Goal: Information Seeking & Learning: Learn about a topic

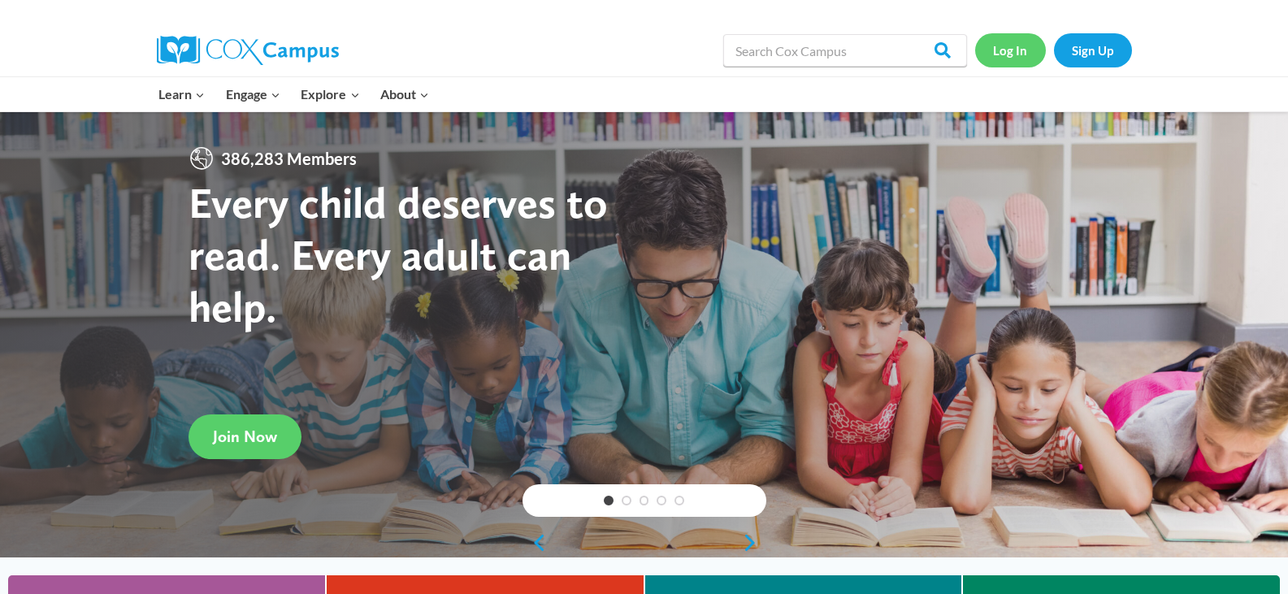
click at [1010, 50] on link "Log In" at bounding box center [1010, 49] width 71 height 33
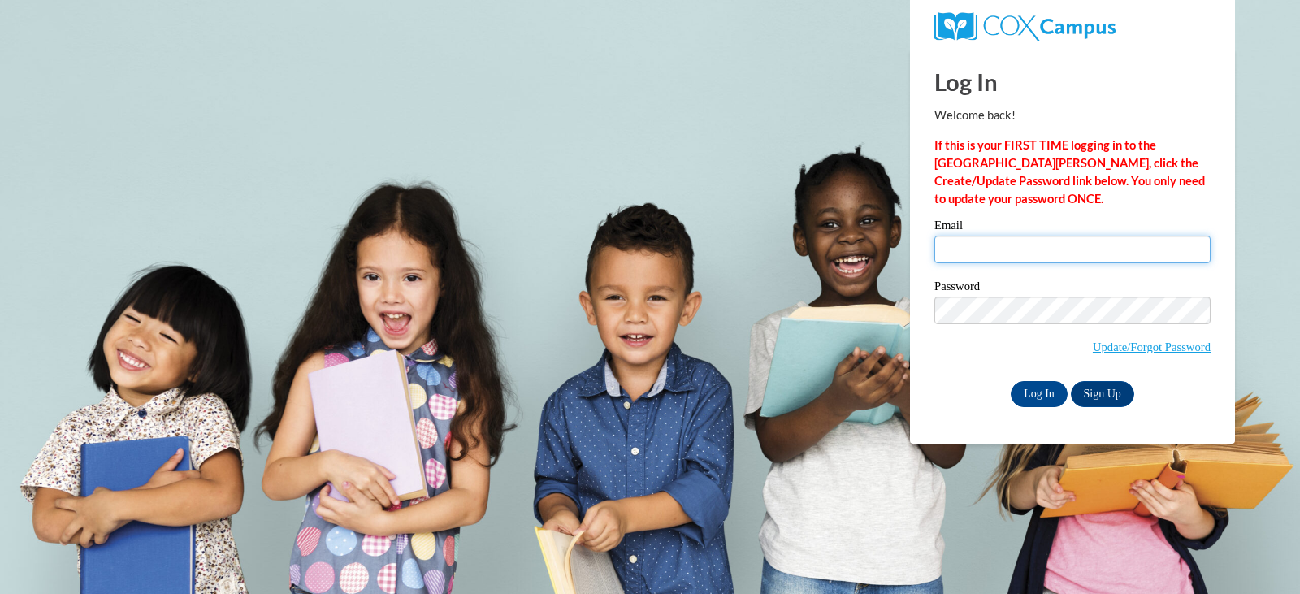
click at [996, 257] on input "Email" at bounding box center [1072, 250] width 276 height 28
type input "pbuck617@gmail.com"
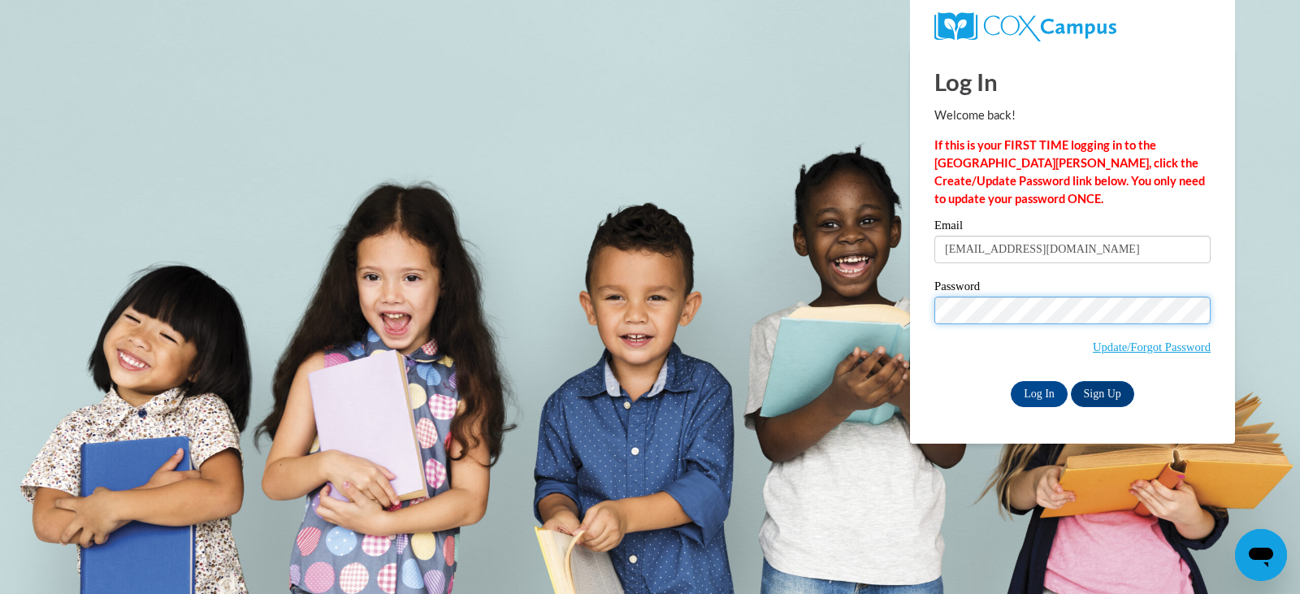
click at [1011, 381] on input "Log In" at bounding box center [1039, 394] width 57 height 26
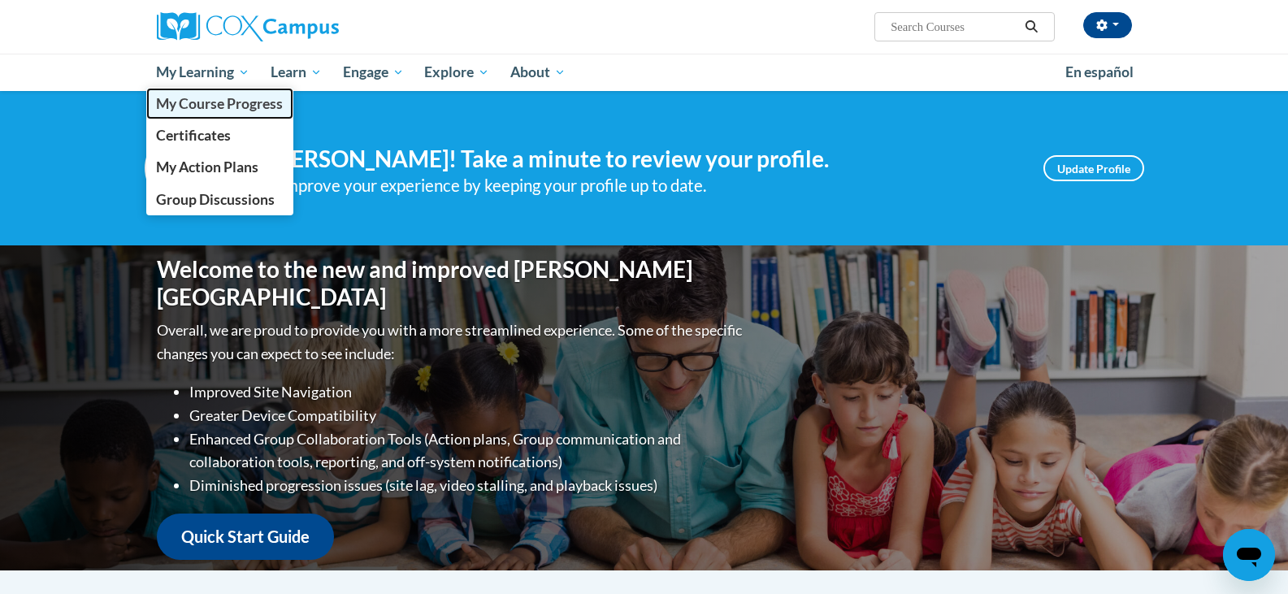
click at [223, 103] on span "My Course Progress" at bounding box center [219, 103] width 127 height 17
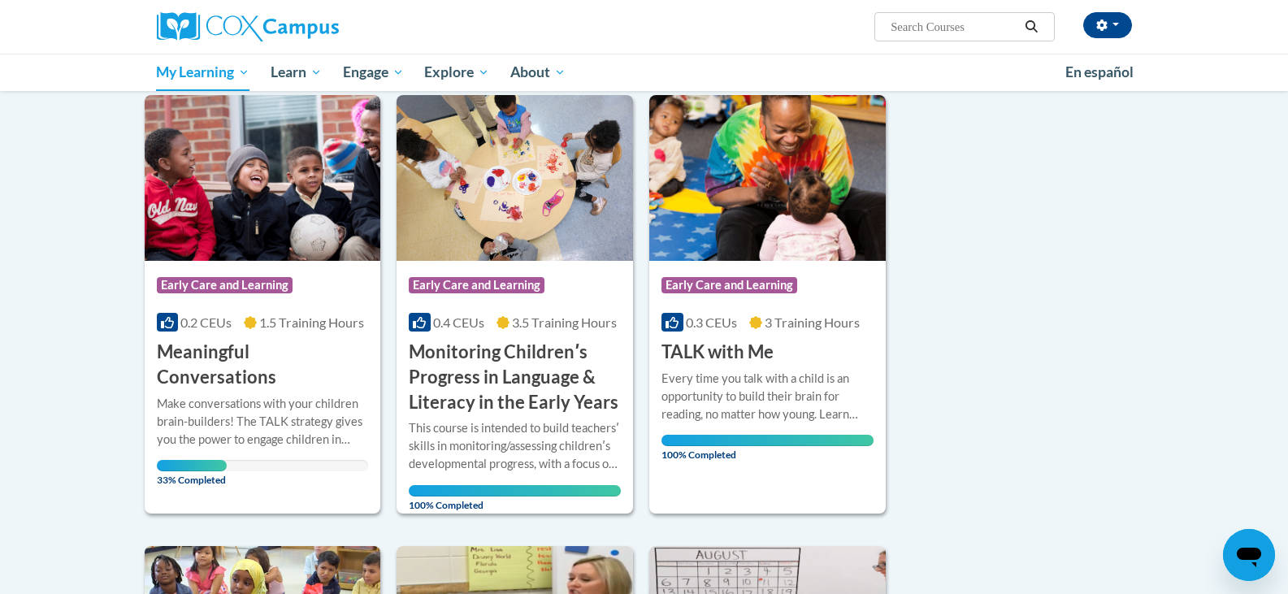
scroll to position [244, 0]
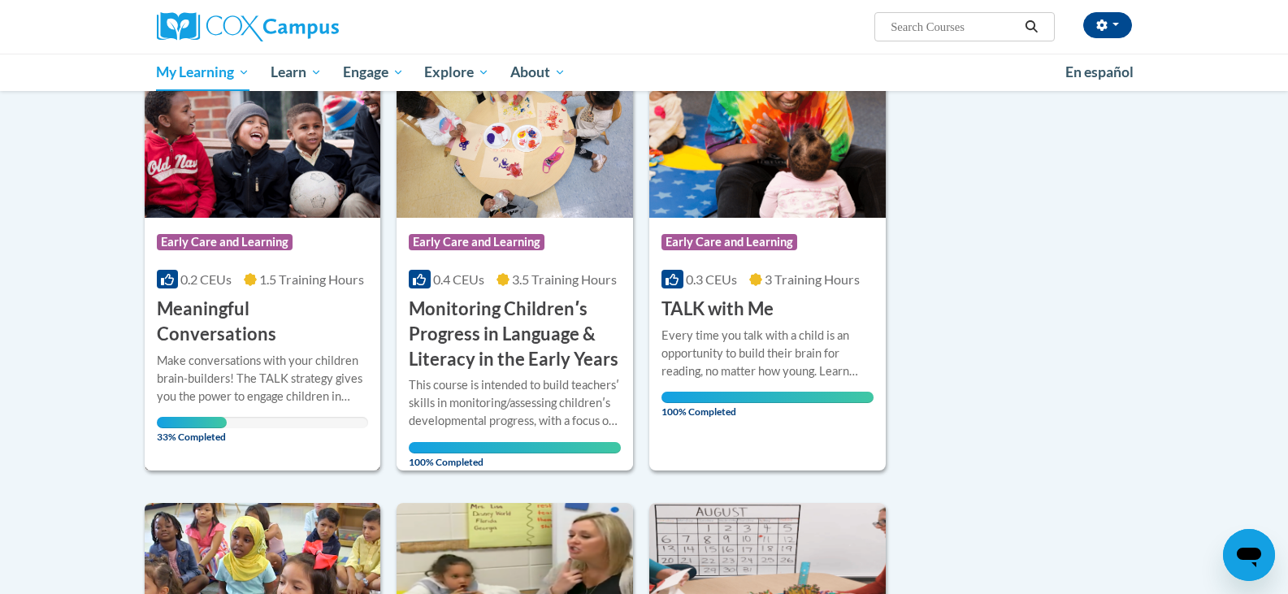
click at [223, 357] on div "Make conversations with your children brain-builders! The TALK strategy gives y…" at bounding box center [263, 379] width 212 height 54
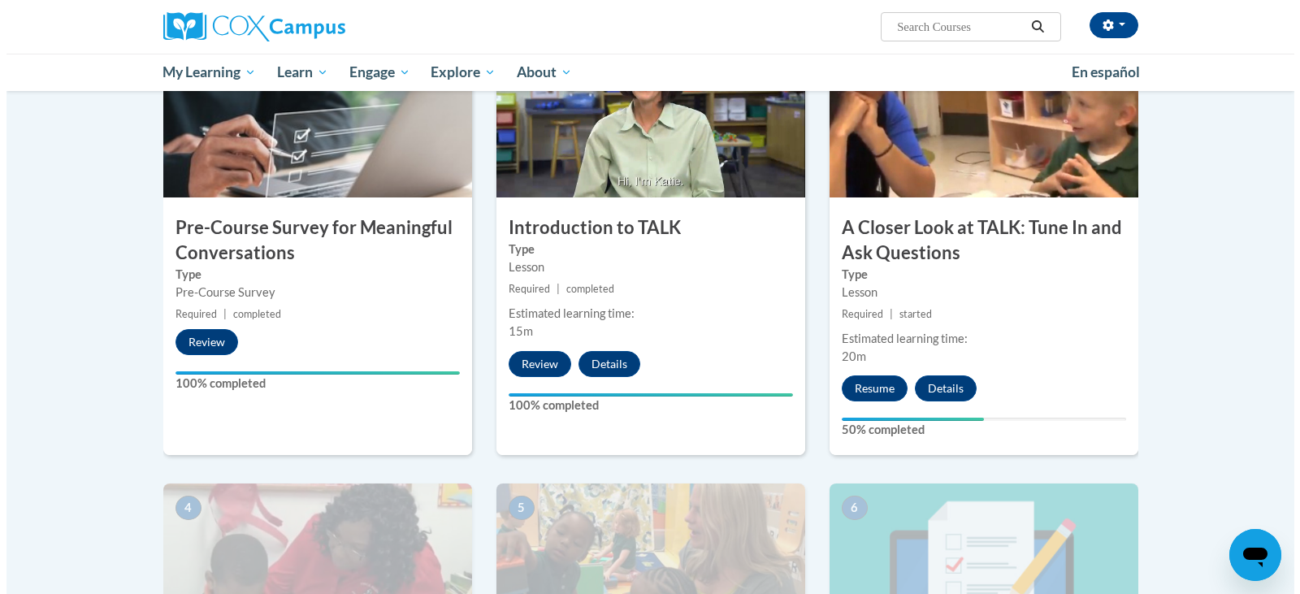
scroll to position [406, 0]
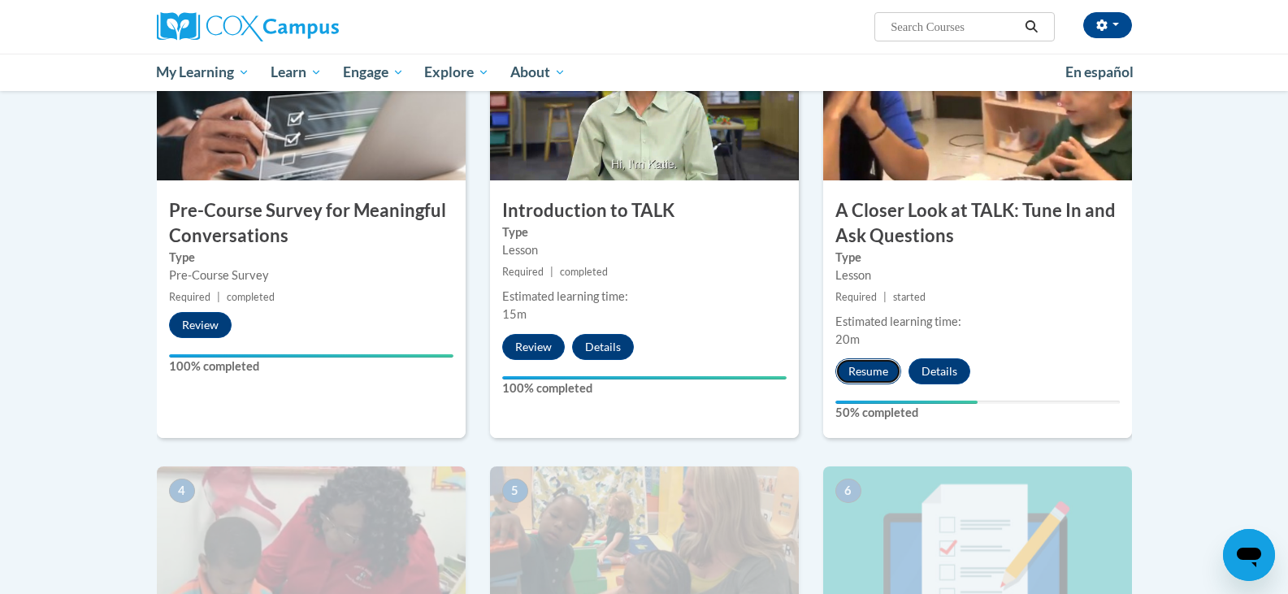
click at [877, 377] on button "Resume" at bounding box center [868, 371] width 66 height 26
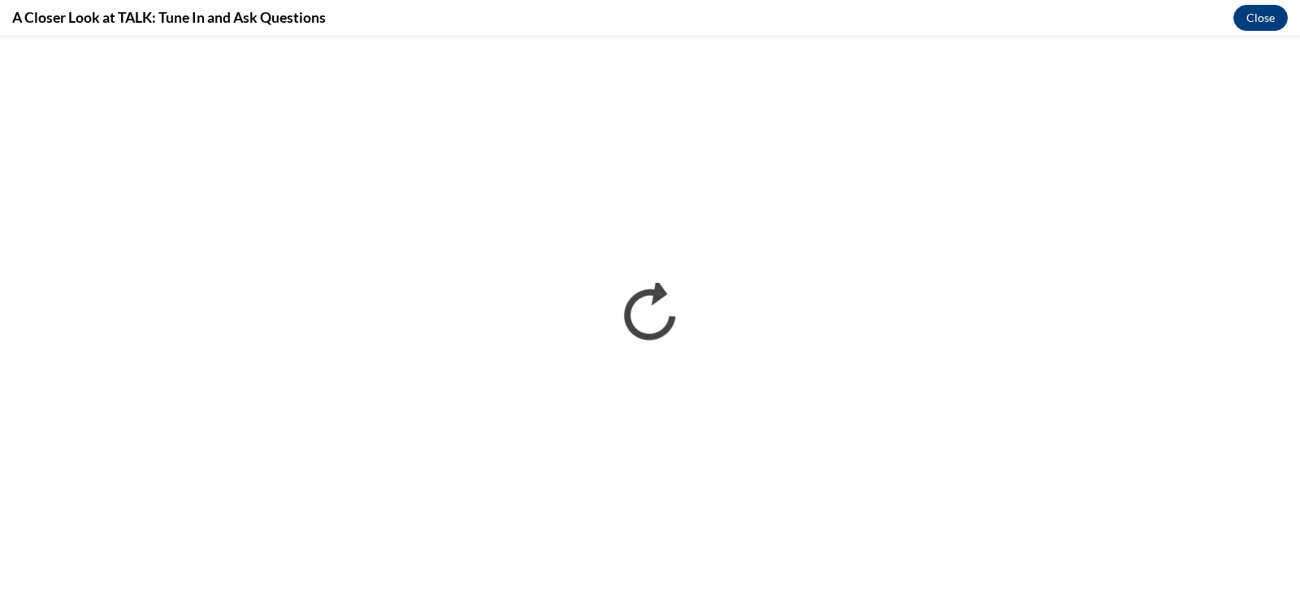
scroll to position [0, 0]
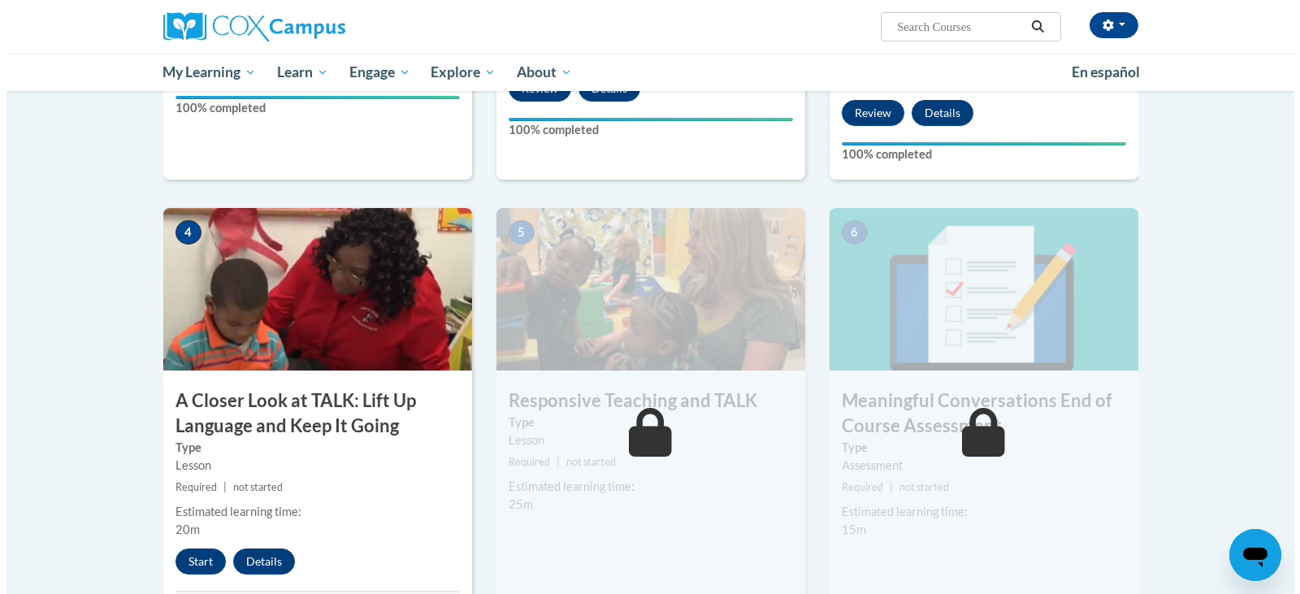
scroll to position [731, 0]
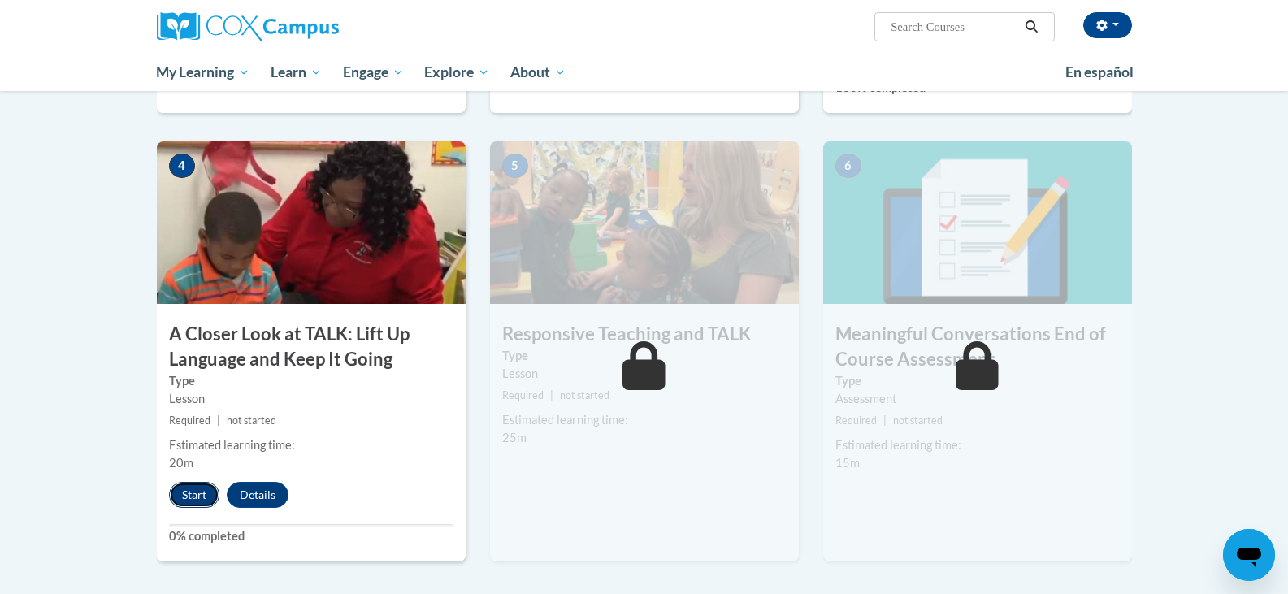
click at [188, 488] on button "Start" at bounding box center [194, 495] width 50 height 26
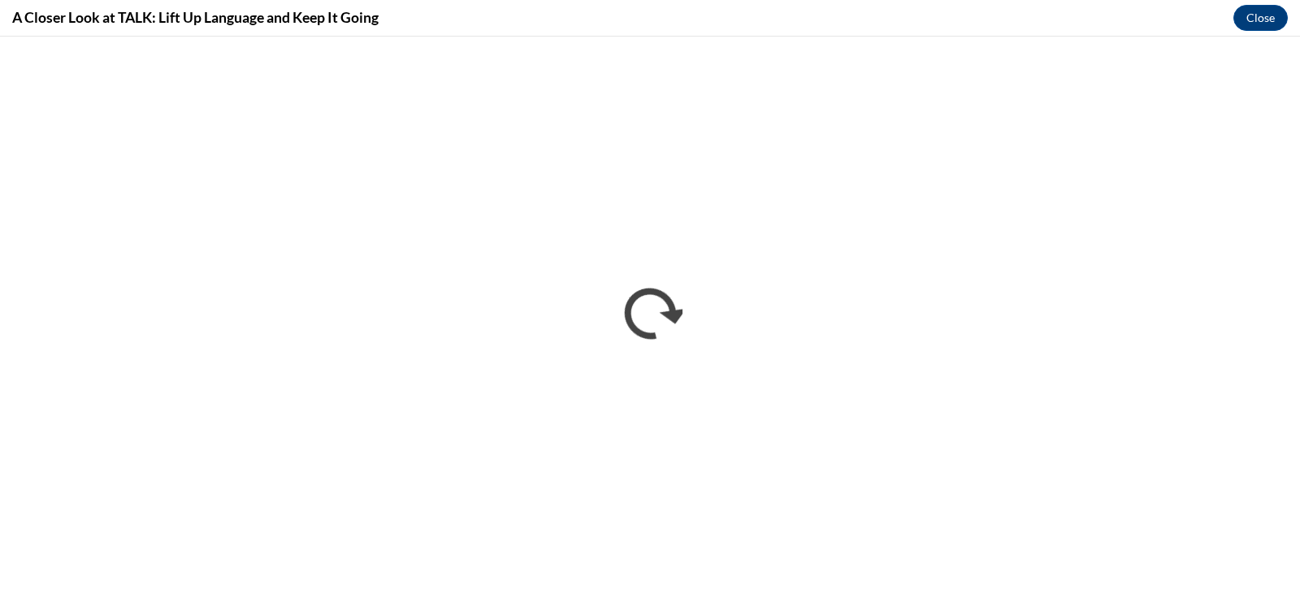
scroll to position [0, 0]
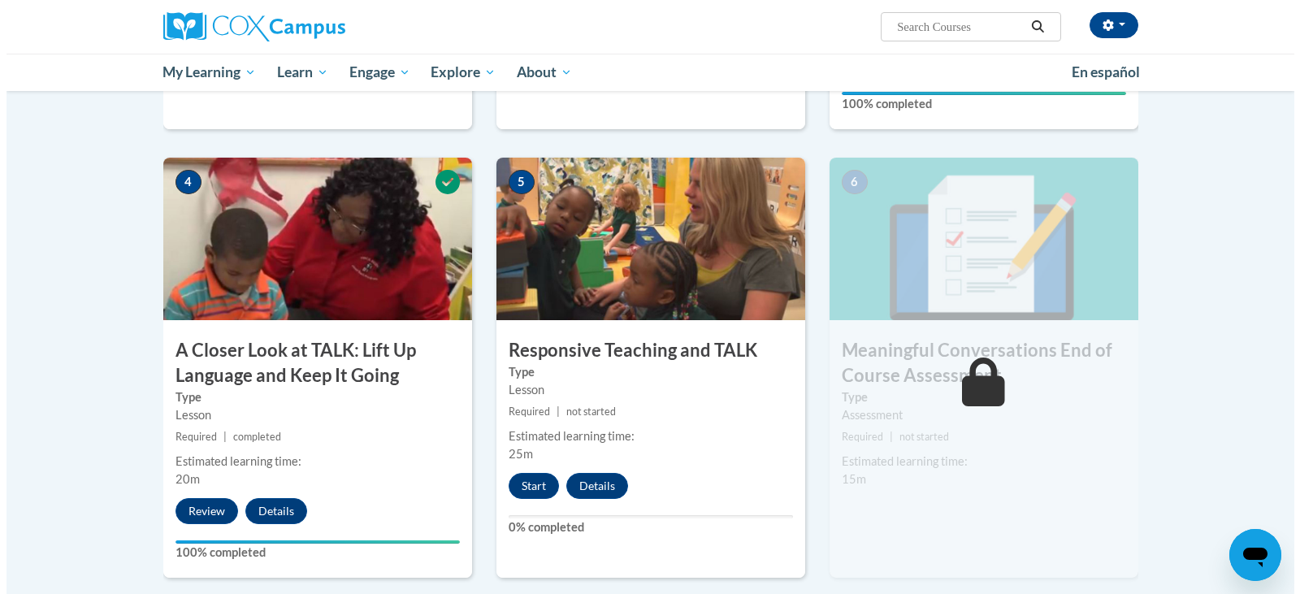
scroll to position [708, 0]
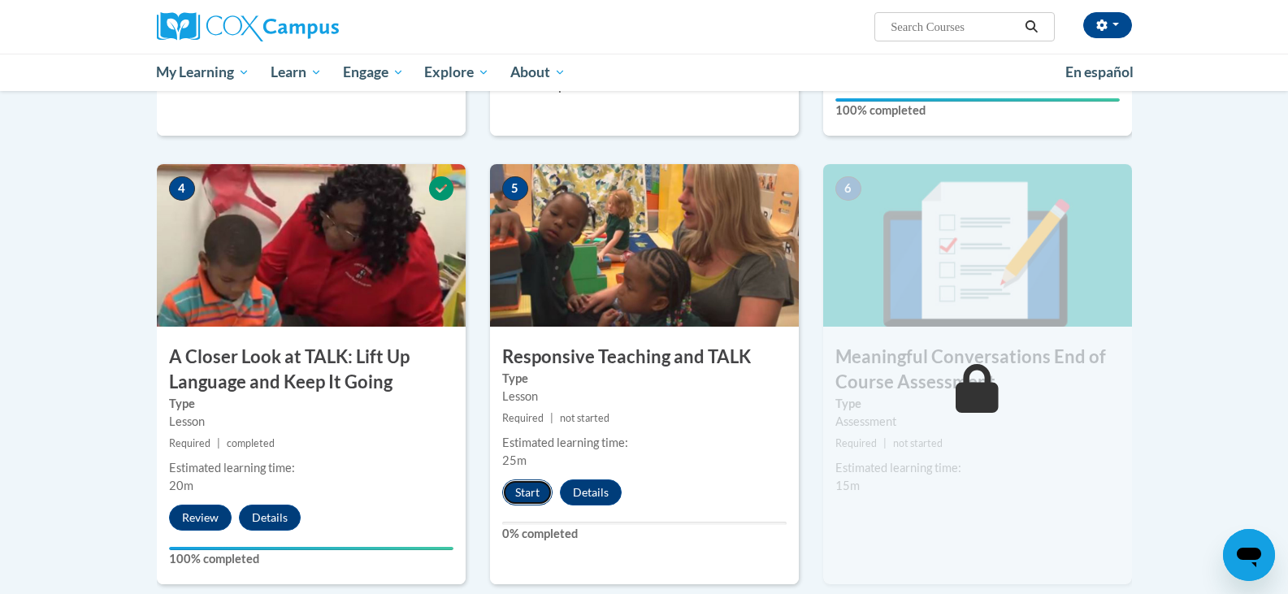
click at [518, 500] on button "Start" at bounding box center [527, 492] width 50 height 26
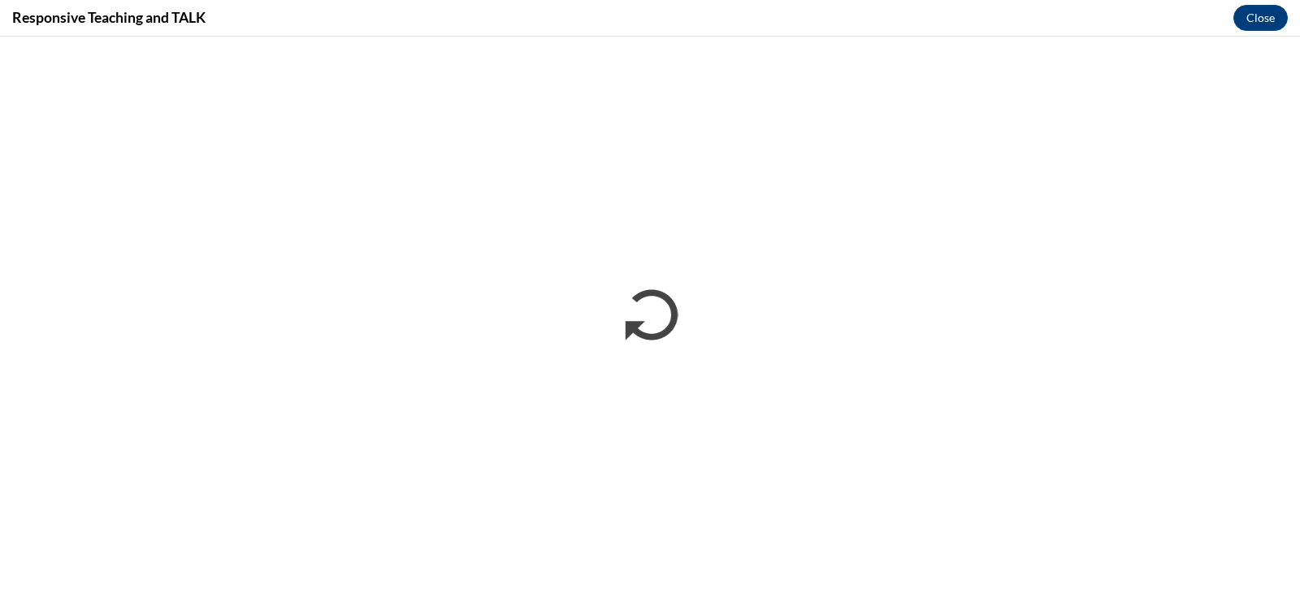
scroll to position [0, 0]
